Goal: Navigation & Orientation: Understand site structure

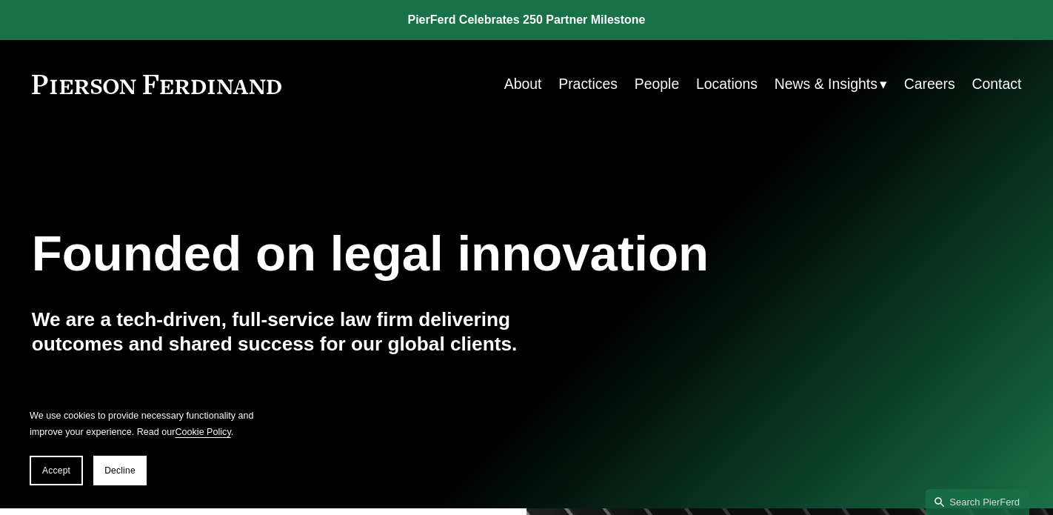
click at [656, 83] on link "People" at bounding box center [657, 84] width 44 height 29
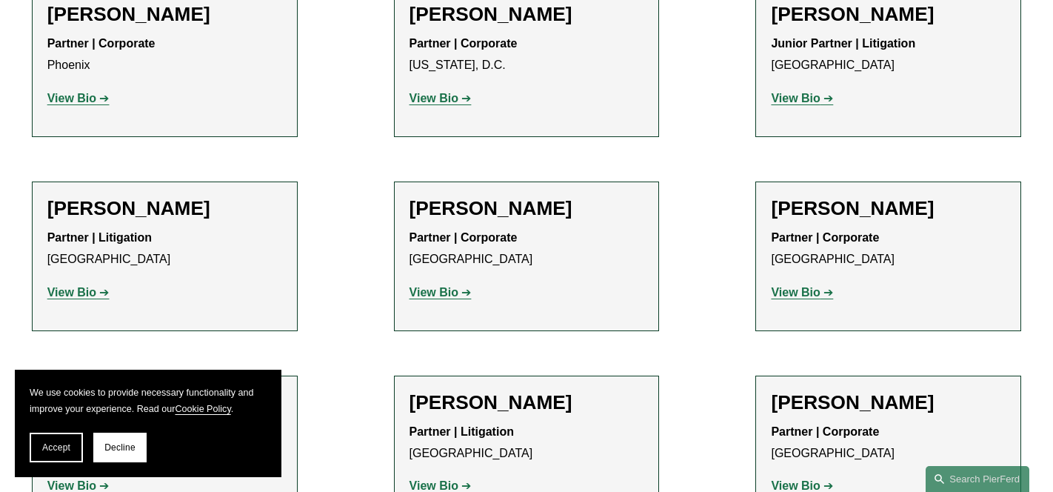
scroll to position [16526, 0]
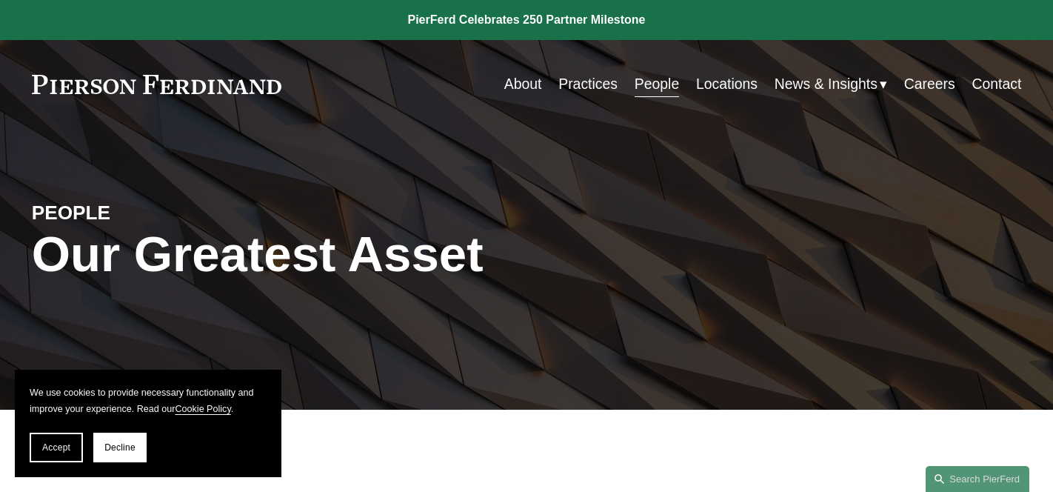
scroll to position [0, 0]
click at [917, 88] on link "Careers" at bounding box center [929, 84] width 51 height 29
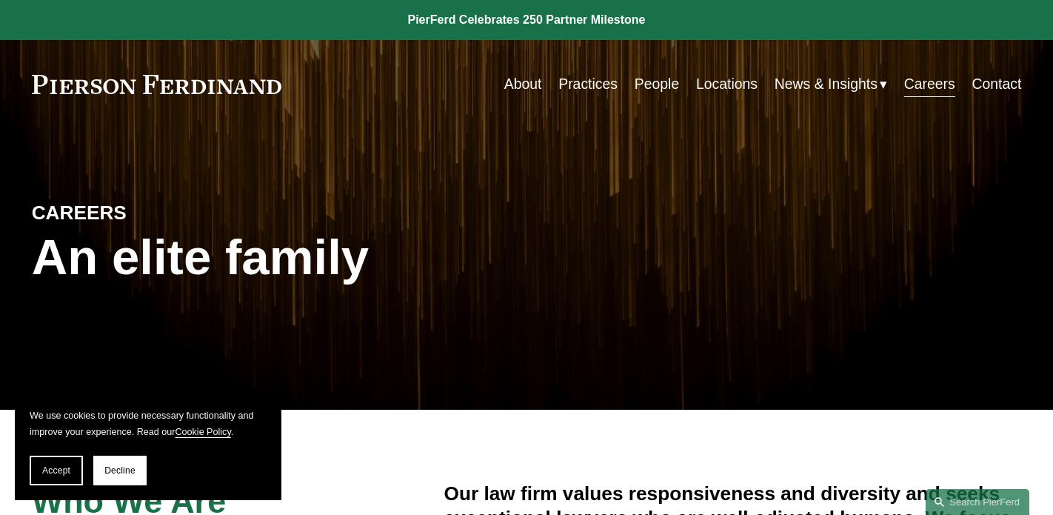
click at [529, 78] on link "About" at bounding box center [523, 84] width 38 height 29
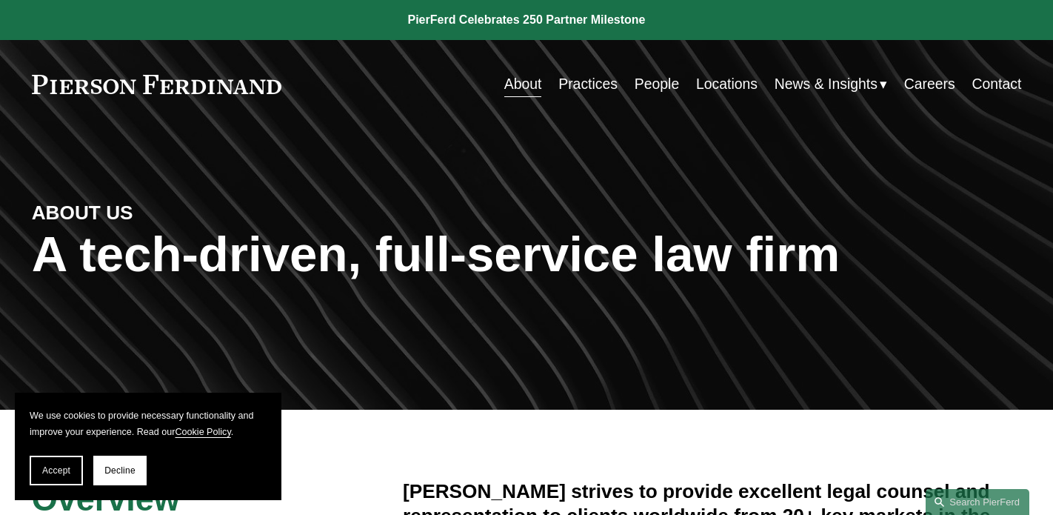
click at [939, 84] on link "Careers" at bounding box center [929, 84] width 51 height 29
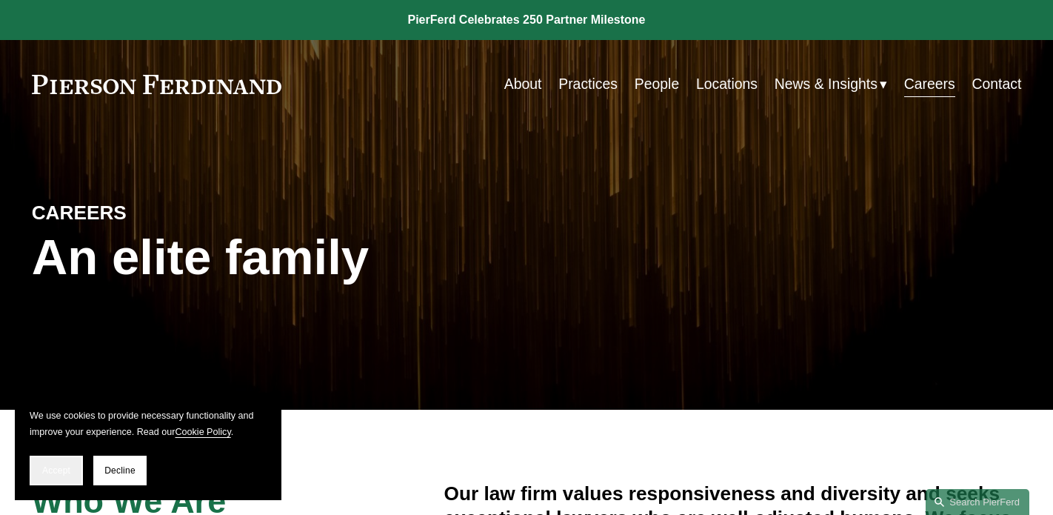
click at [58, 461] on button "Accept" at bounding box center [56, 470] width 53 height 30
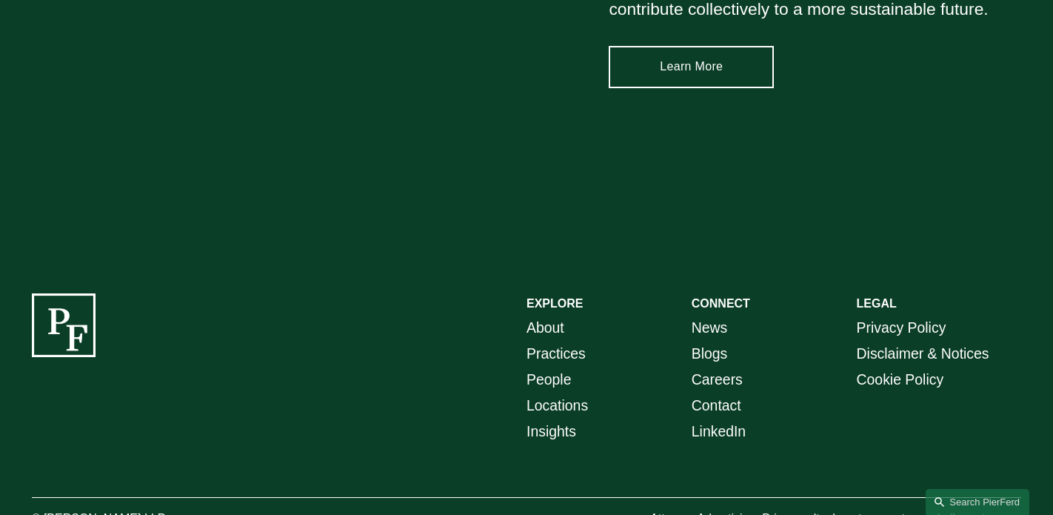
scroll to position [2099, 0]
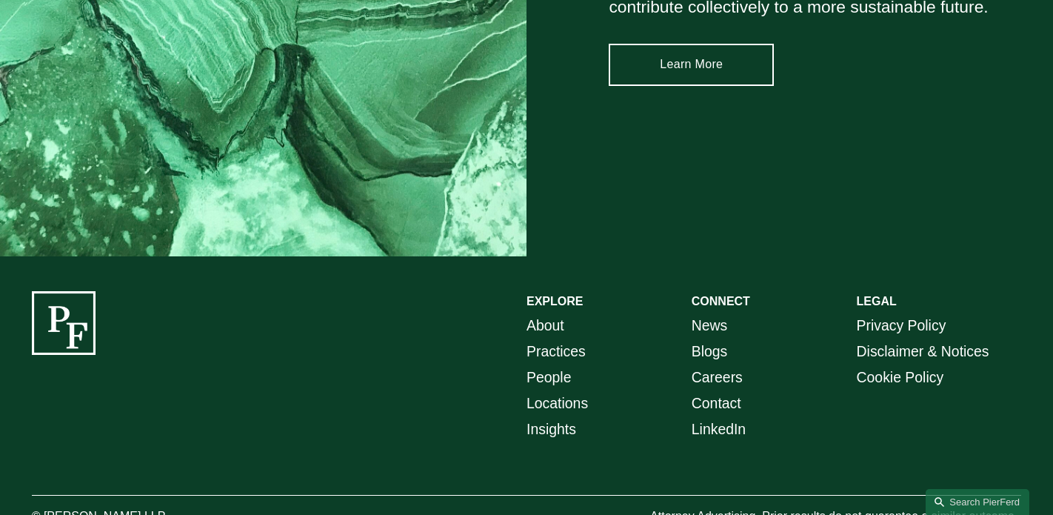
click at [548, 325] on link "About" at bounding box center [545, 325] width 38 height 26
